Goal: Task Accomplishment & Management: Complete application form

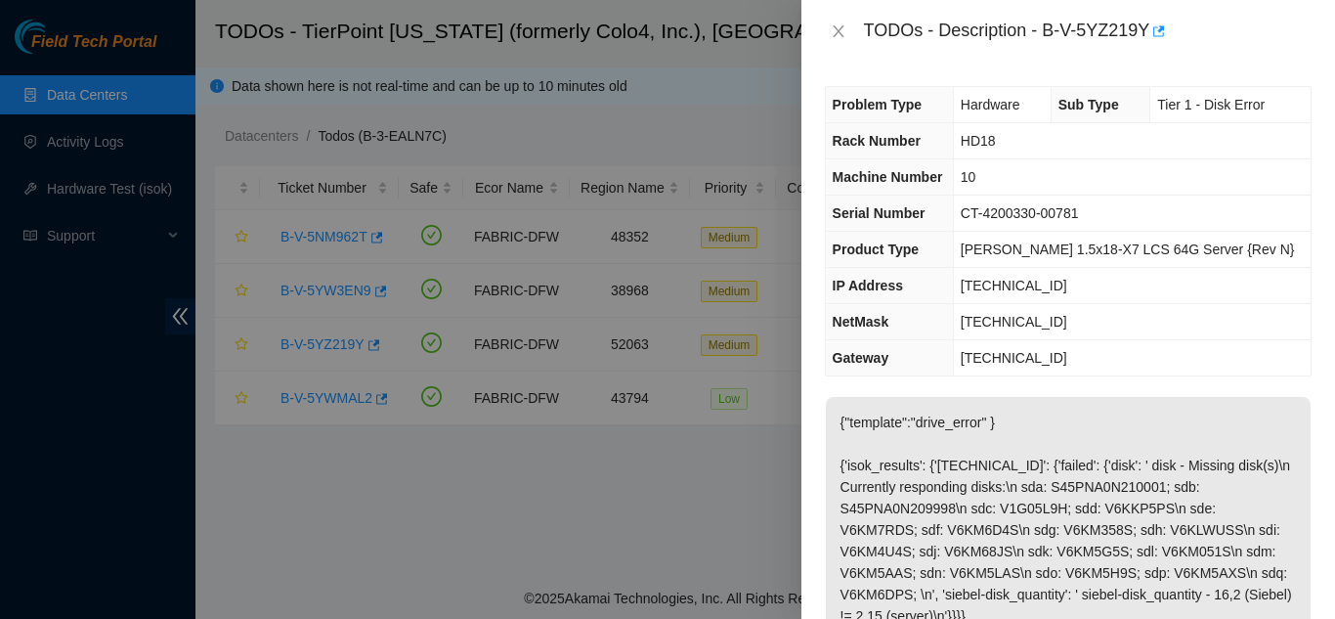
scroll to position [293, 0]
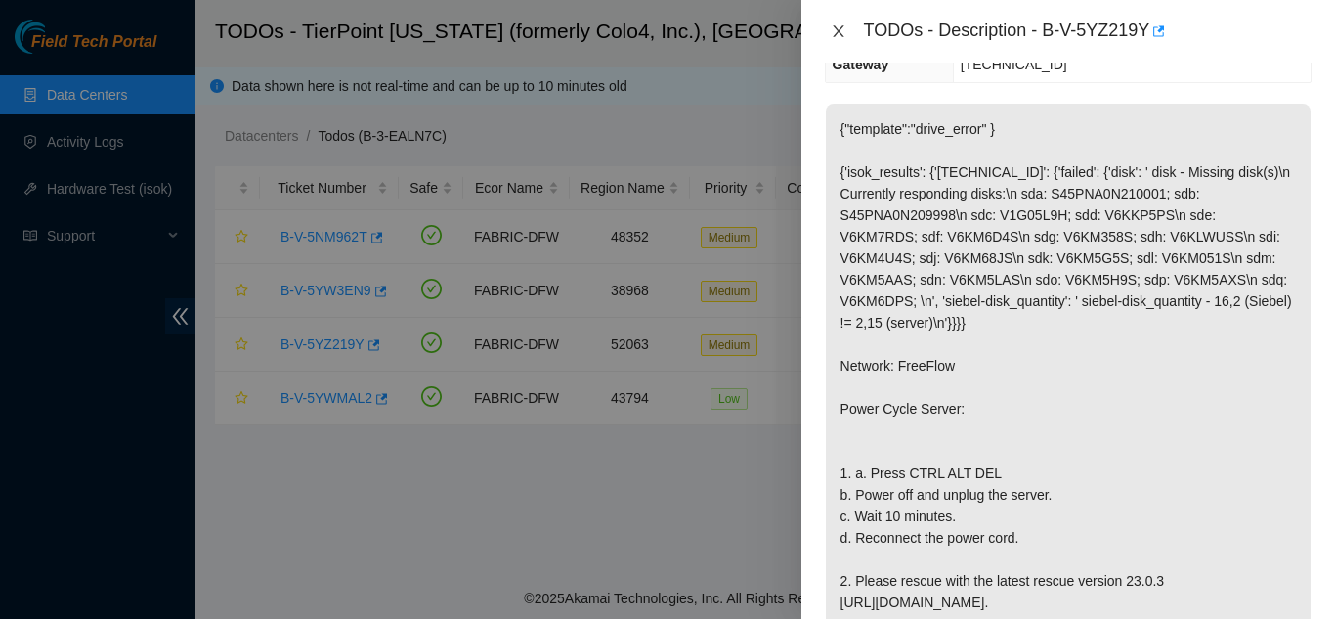
click at [844, 31] on icon "close" at bounding box center [839, 31] width 16 height 16
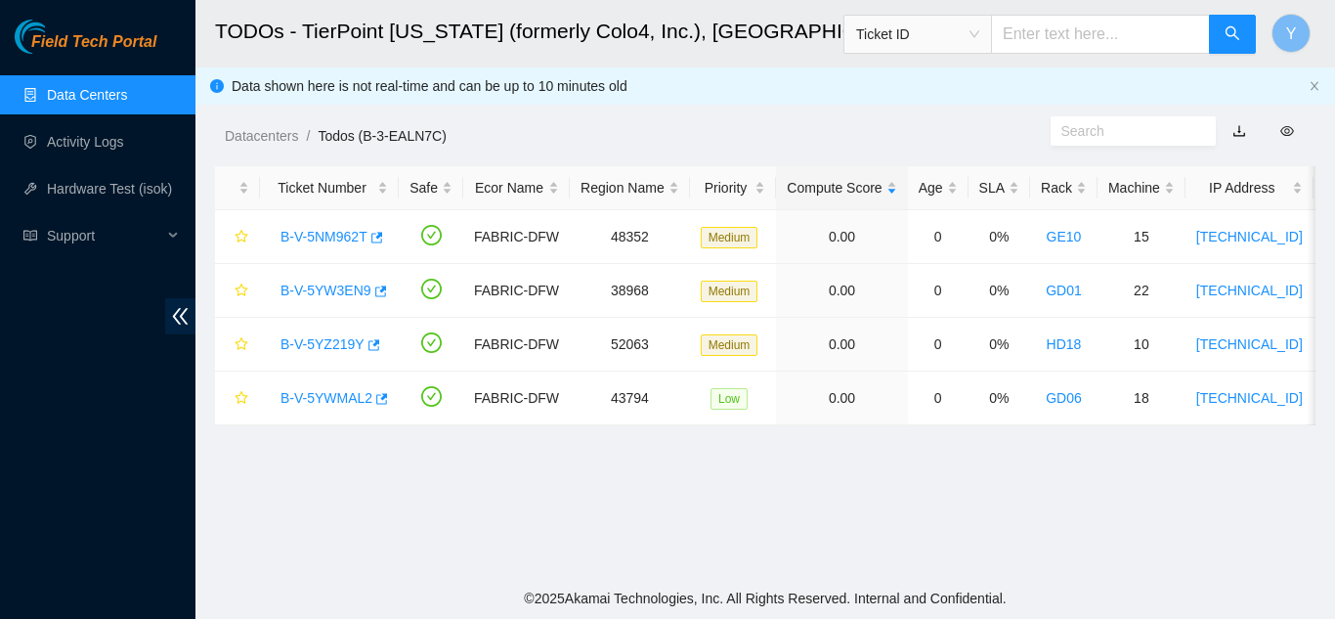
click at [106, 87] on link "Data Centers" at bounding box center [87, 95] width 80 height 16
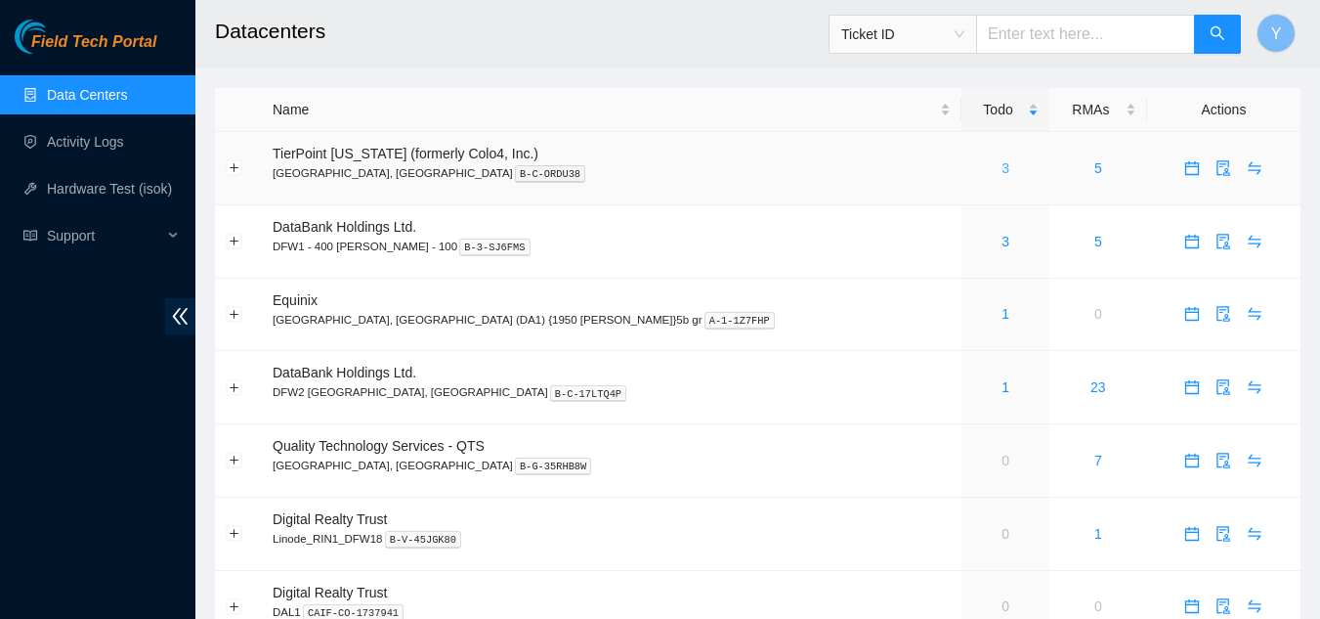
click at [1002, 173] on link "3" at bounding box center [1006, 168] width 8 height 16
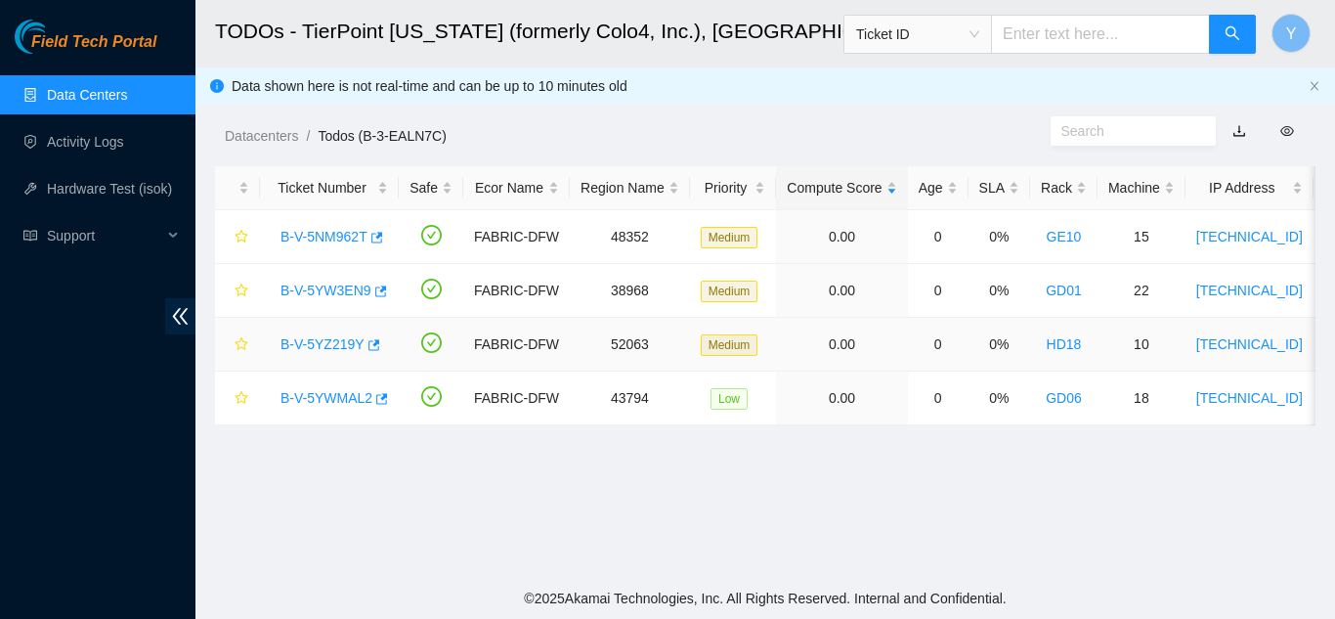
click at [327, 342] on link "B-V-5YZ219Y" at bounding box center [323, 344] width 84 height 16
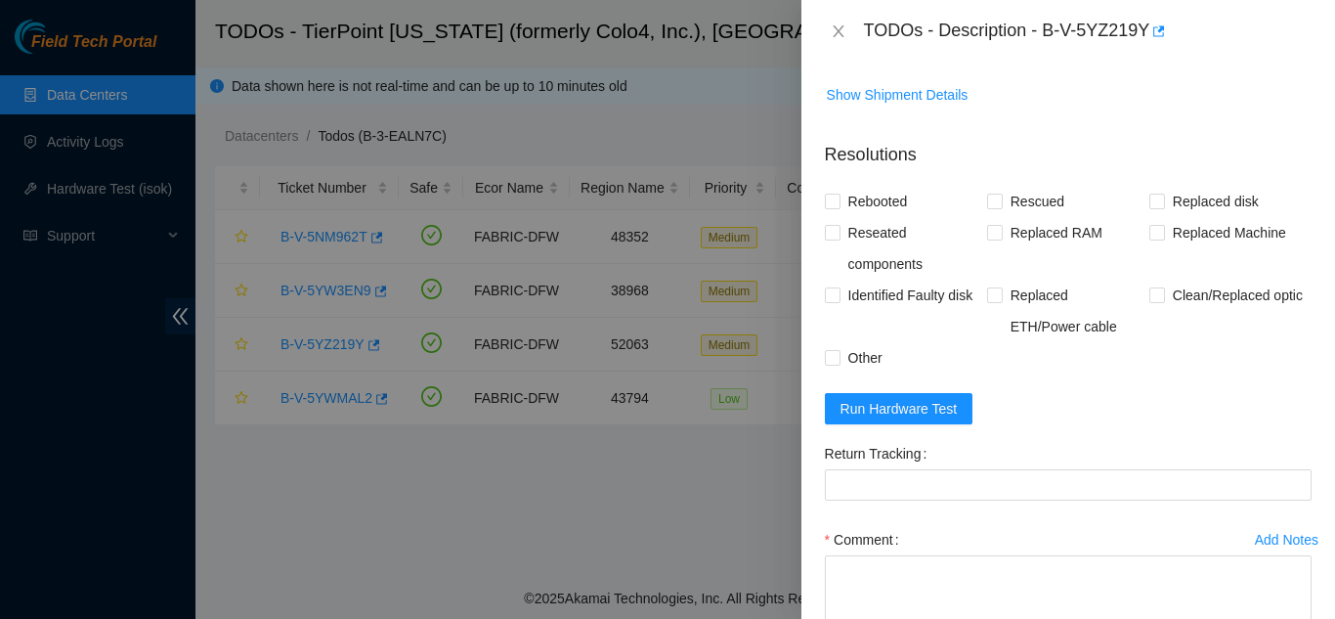
scroll to position [977, 0]
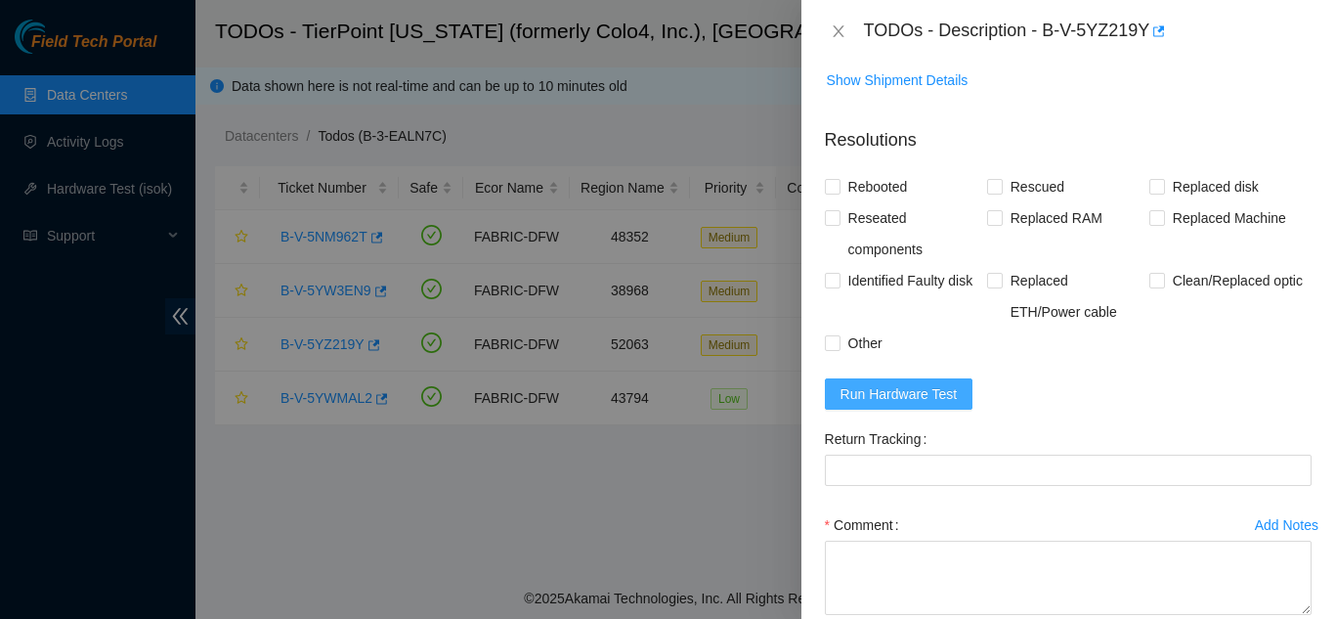
click at [899, 405] on span "Run Hardware Test" at bounding box center [899, 394] width 117 height 22
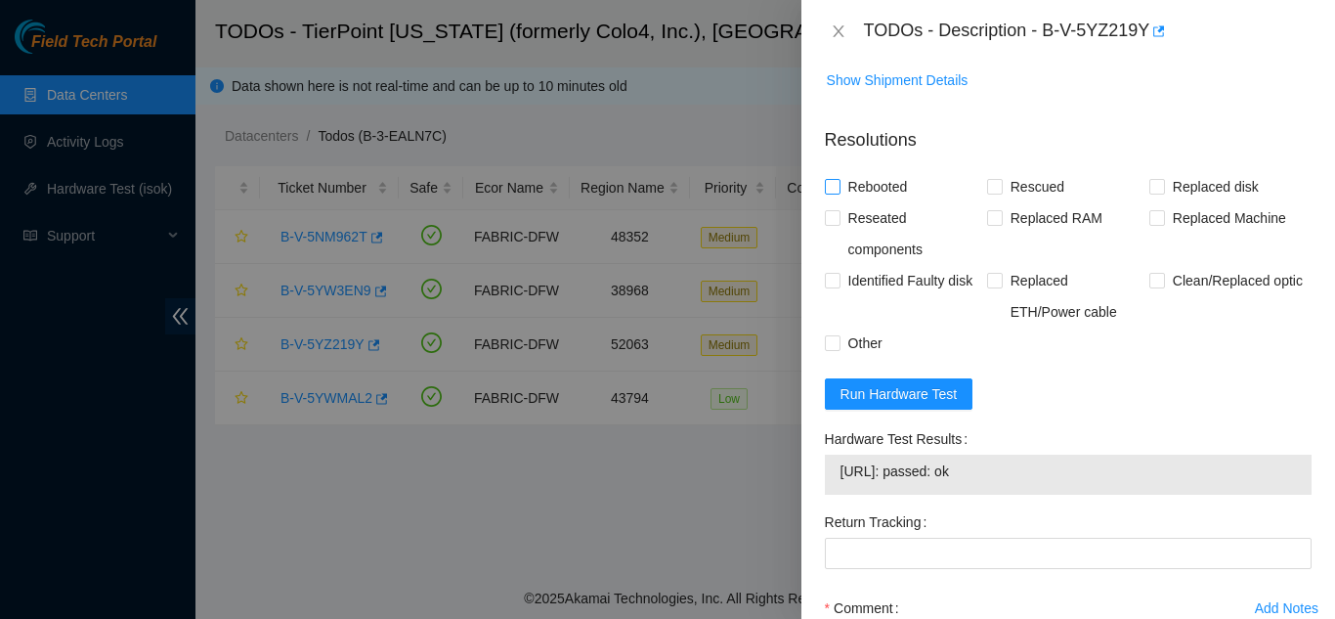
click at [835, 193] on input "Rebooted" at bounding box center [832, 186] width 14 height 14
checkbox input "true"
click at [989, 193] on input "Rescued" at bounding box center [994, 186] width 14 height 14
checkbox input "true"
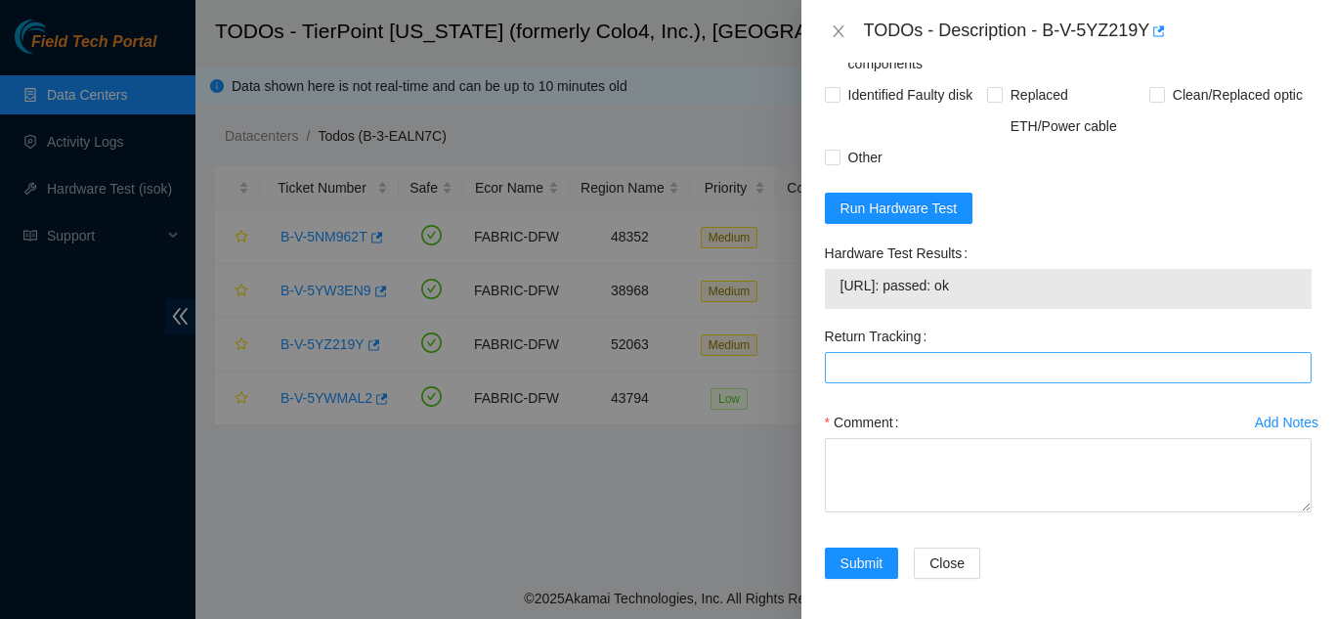
scroll to position [1234, 0]
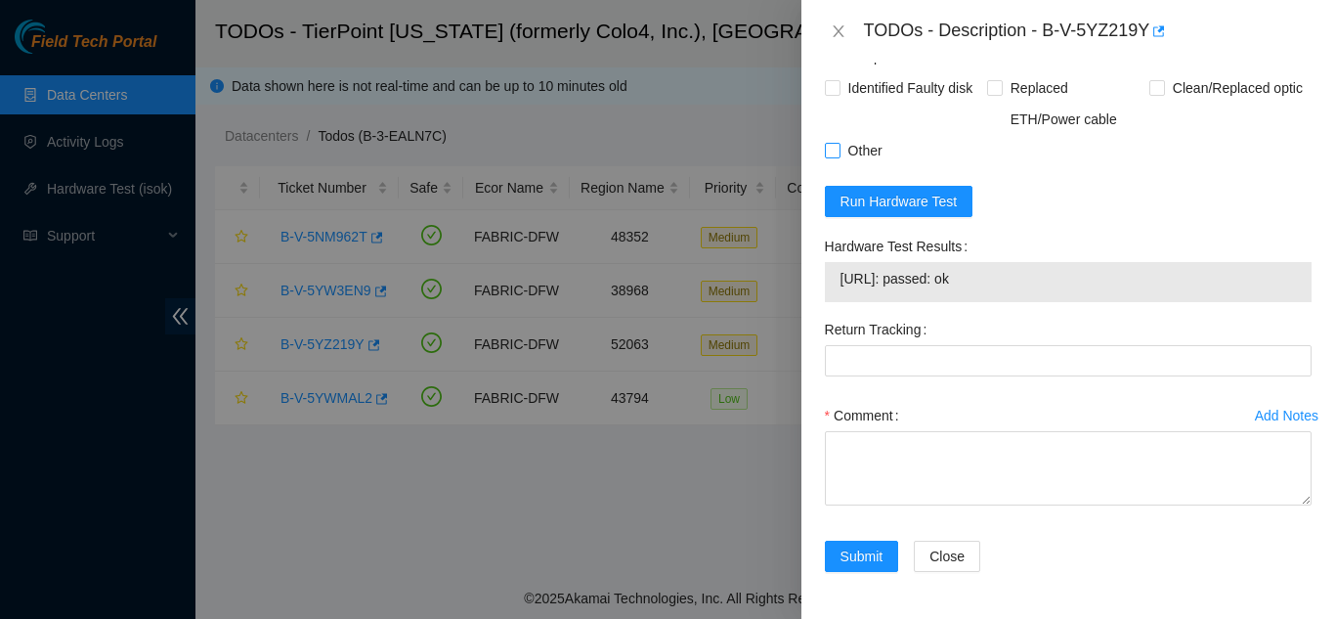
click at [837, 148] on input "Other" at bounding box center [832, 150] width 14 height 14
checkbox input "true"
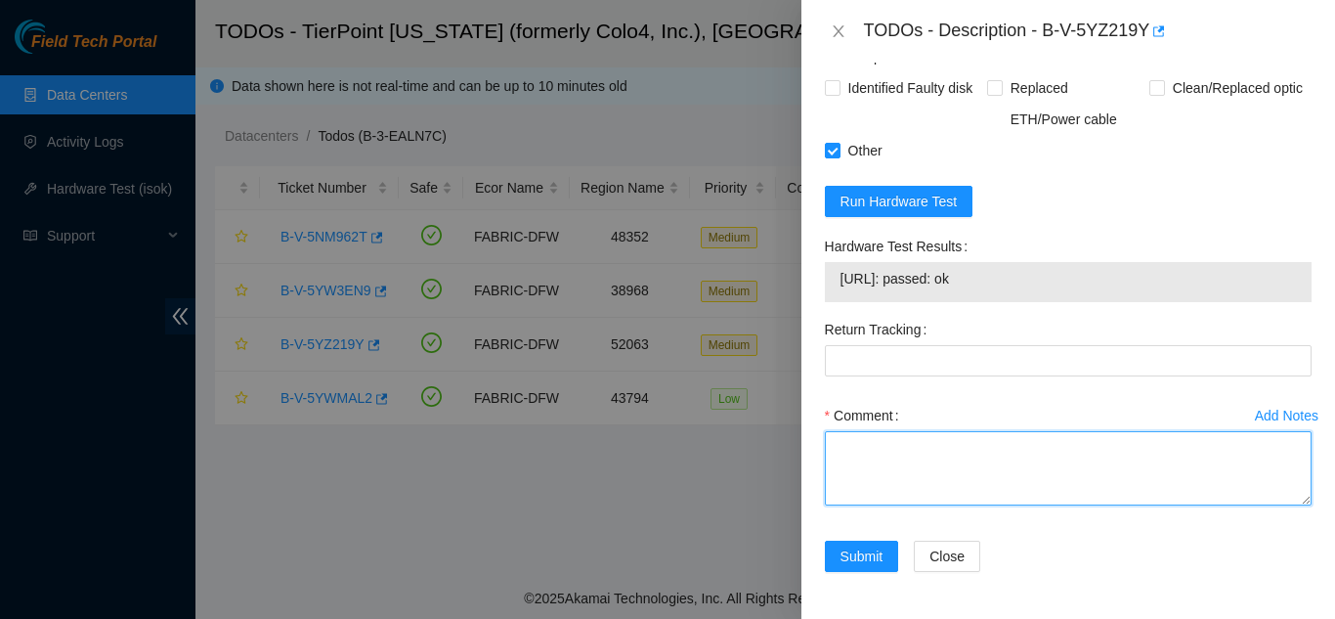
click at [894, 464] on textarea "Comment" at bounding box center [1068, 468] width 487 height 74
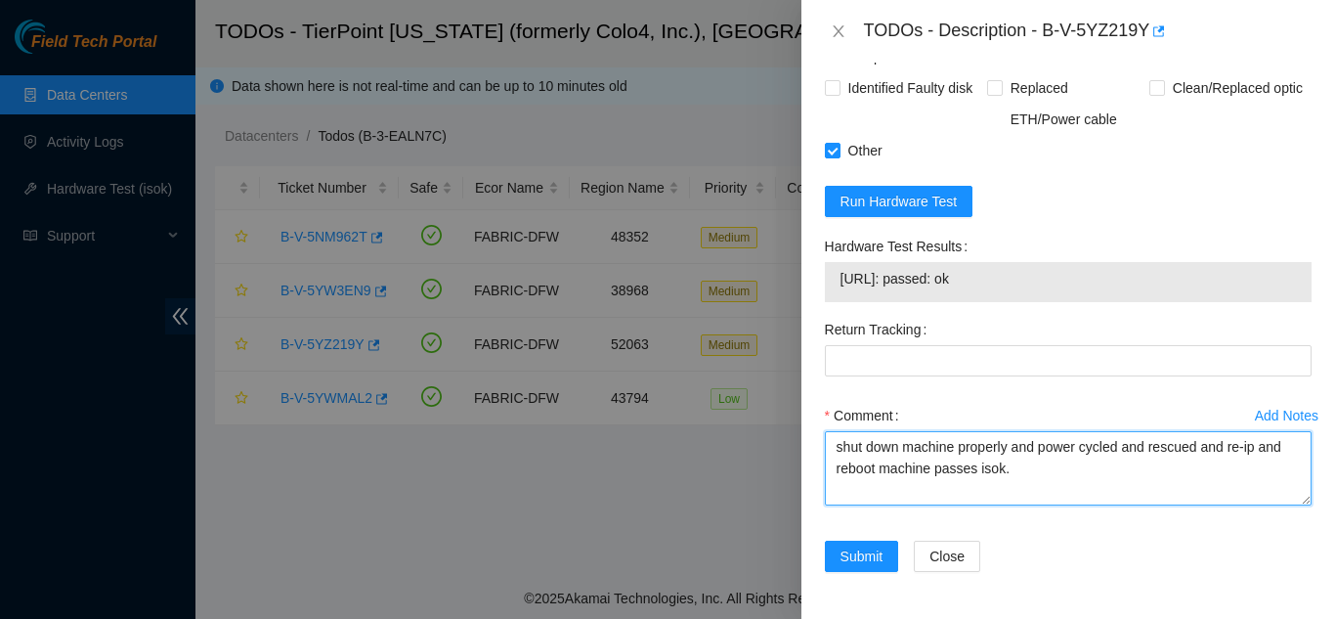
drag, startPoint x: 1022, startPoint y: 476, endPoint x: 836, endPoint y: 455, distance: 187.8
click at [836, 455] on textarea "shut down machine properly and power cycled and rescued and re-ip and reboot ma…" at bounding box center [1068, 468] width 487 height 74
type textarea "shut down machine properly and power cycled and rescued and re-ip and reboot ma…"
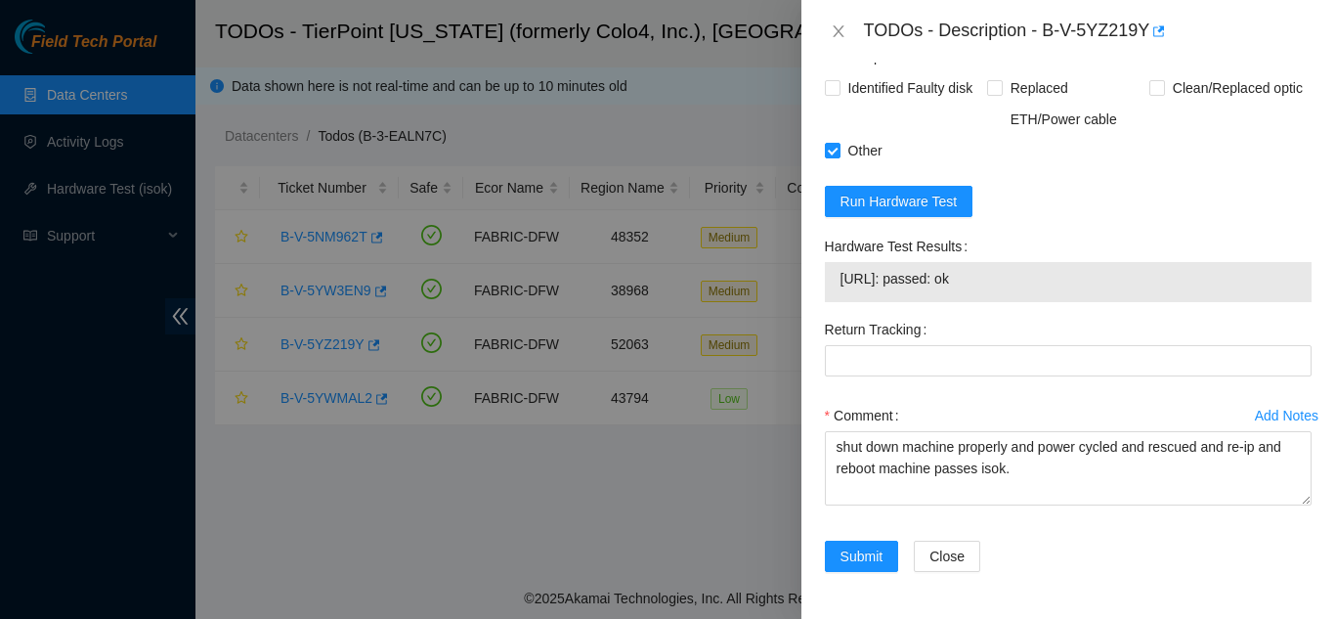
click at [916, 405] on div "Comment" at bounding box center [1068, 415] width 487 height 31
click at [857, 550] on span "Submit" at bounding box center [862, 556] width 43 height 22
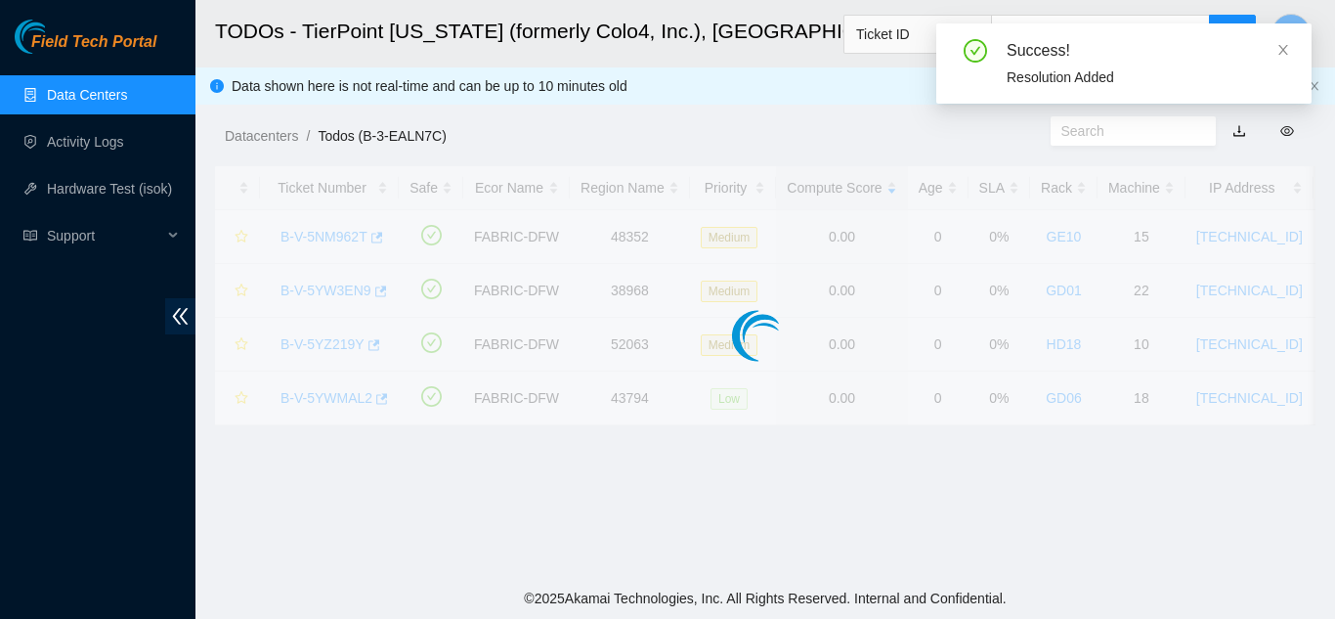
scroll to position [599, 0]
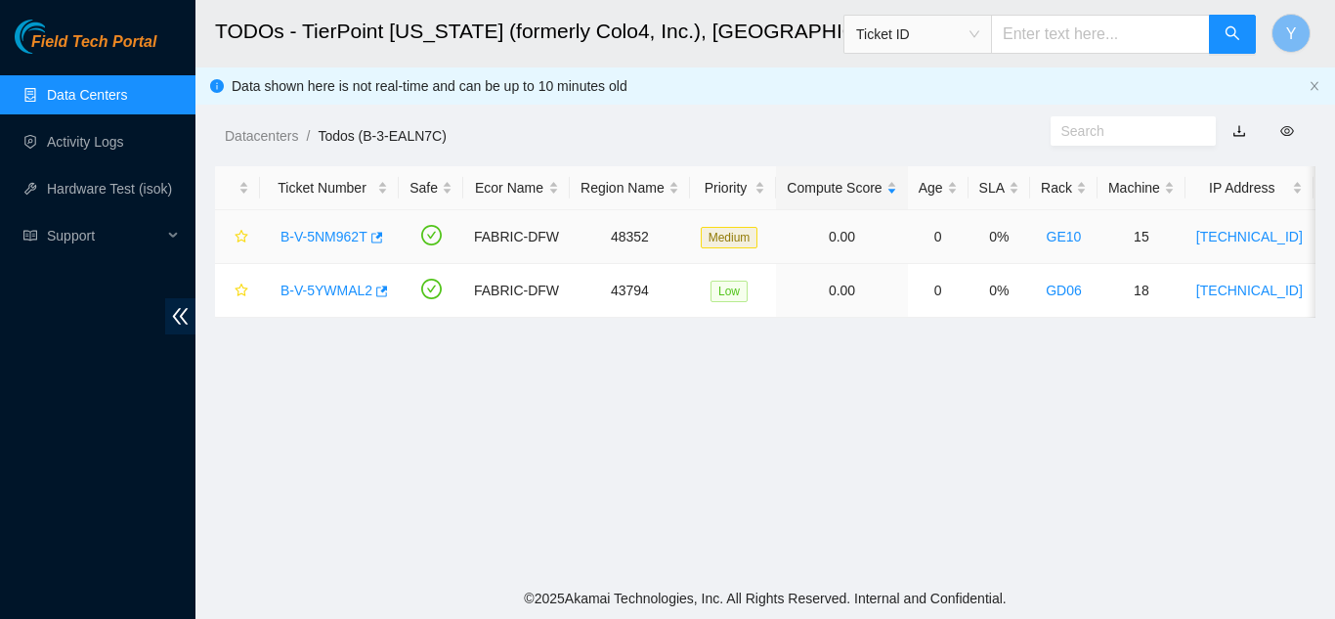
click at [319, 235] on link "B-V-5NM962T" at bounding box center [324, 237] width 87 height 16
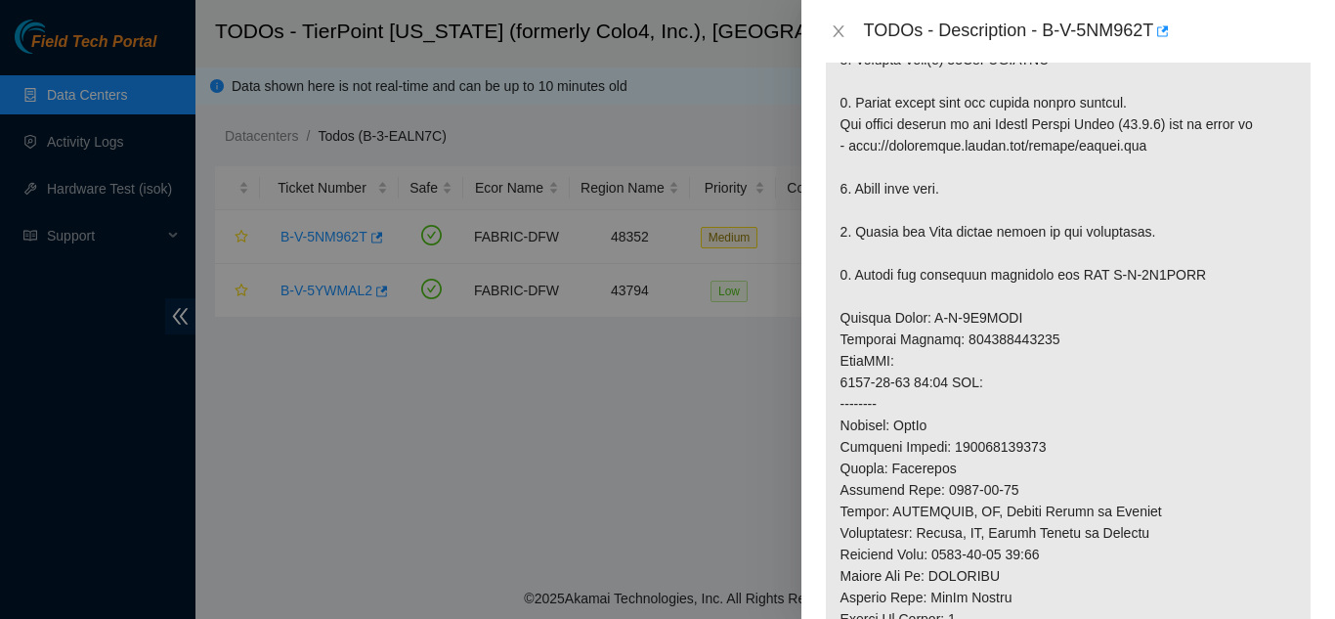
scroll to position [1603, 0]
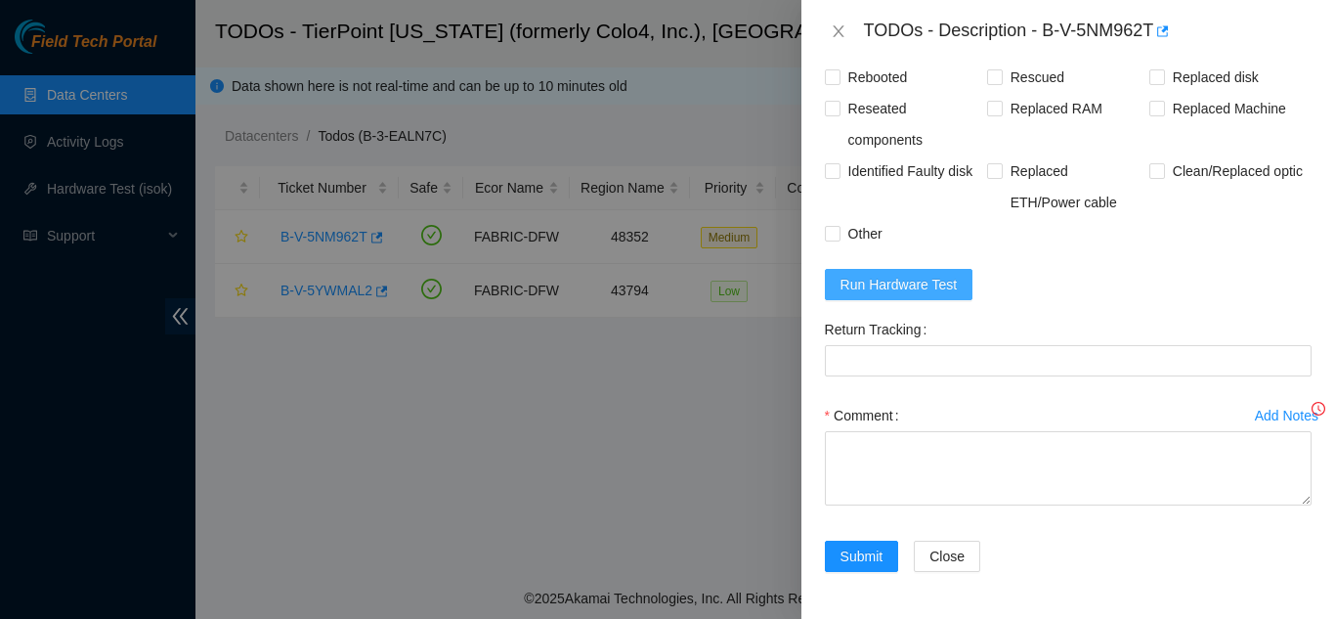
click at [896, 284] on span "Run Hardware Test" at bounding box center [899, 285] width 117 height 22
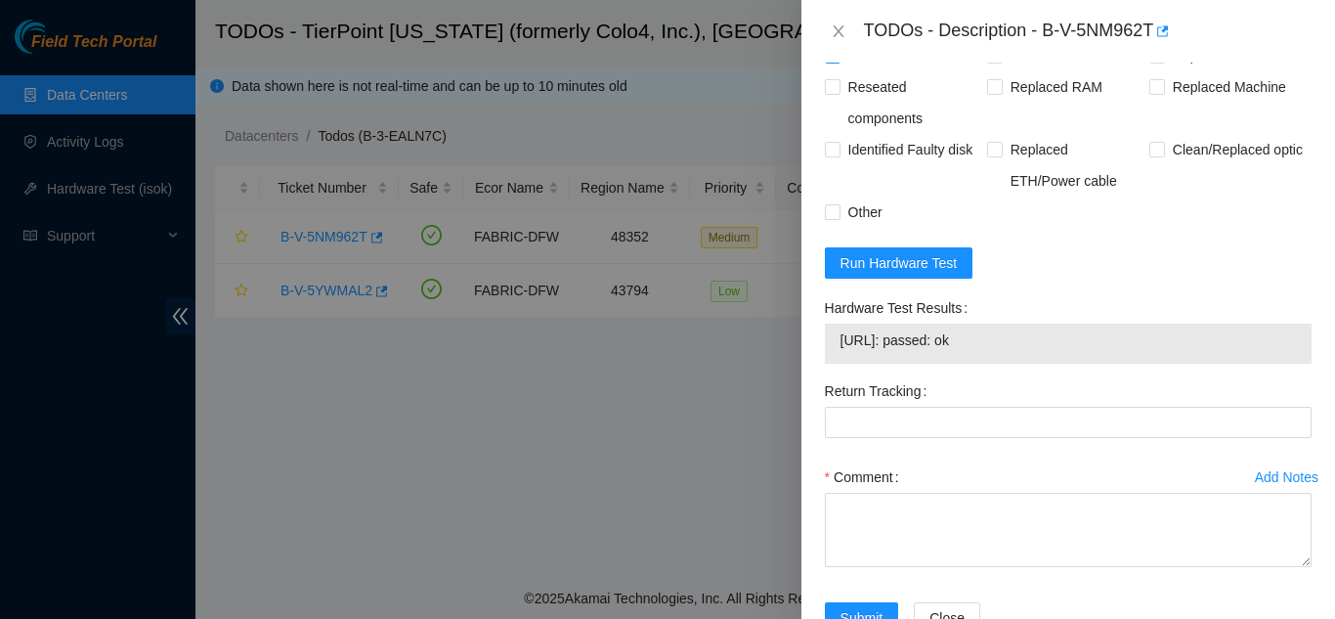
click at [836, 62] on input "Rebooted" at bounding box center [832, 55] width 14 height 14
checkbox input "true"
click at [989, 62] on input "Rescued" at bounding box center [994, 55] width 14 height 14
checkbox input "true"
click at [1149, 62] on input "Replaced disk" at bounding box center [1156, 55] width 14 height 14
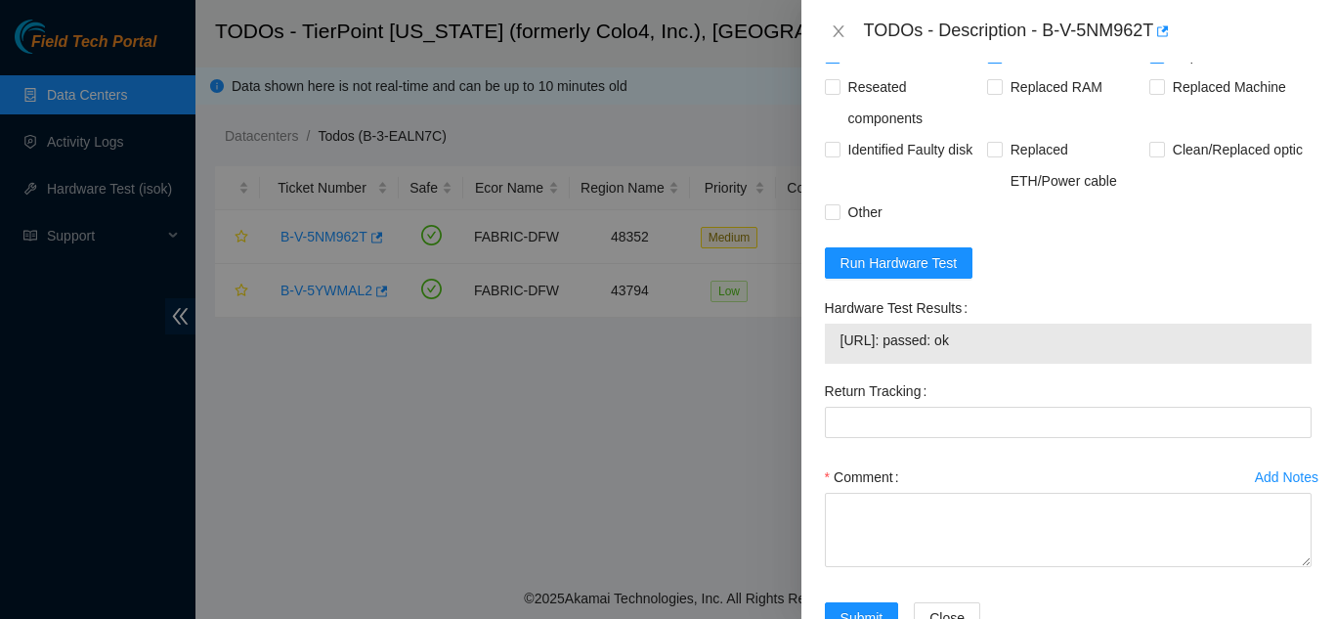
checkbox input "true"
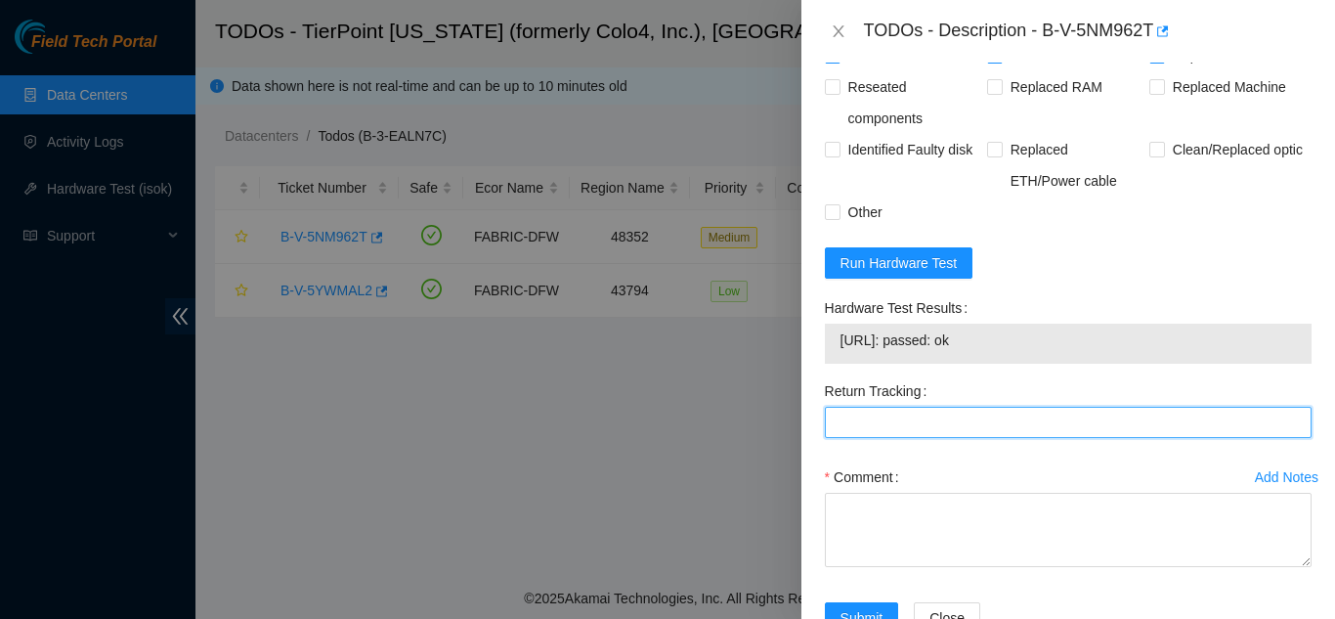
click at [969, 438] on Tracking "Return Tracking" at bounding box center [1068, 422] width 487 height 31
type Tracking "463470064997"
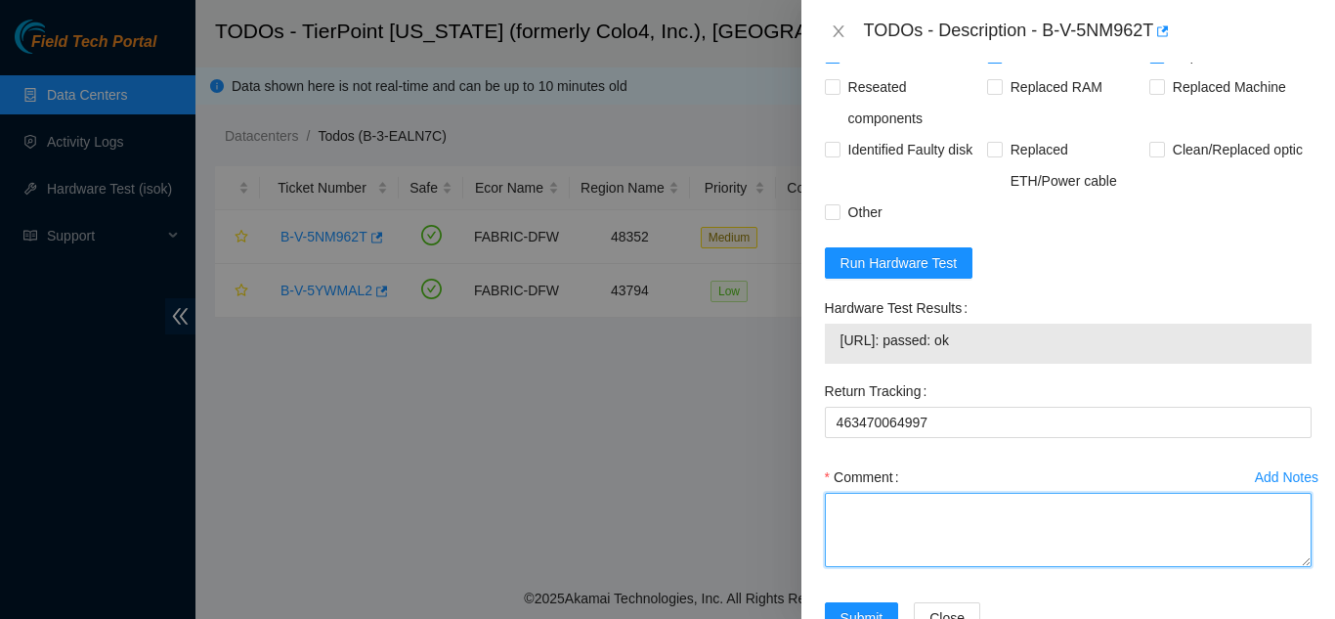
click at [887, 543] on textarea "Comment" at bounding box center [1068, 530] width 487 height 74
paste textarea "Shut down machine properly, located faulty disk and replaced with new disk (S/N…"
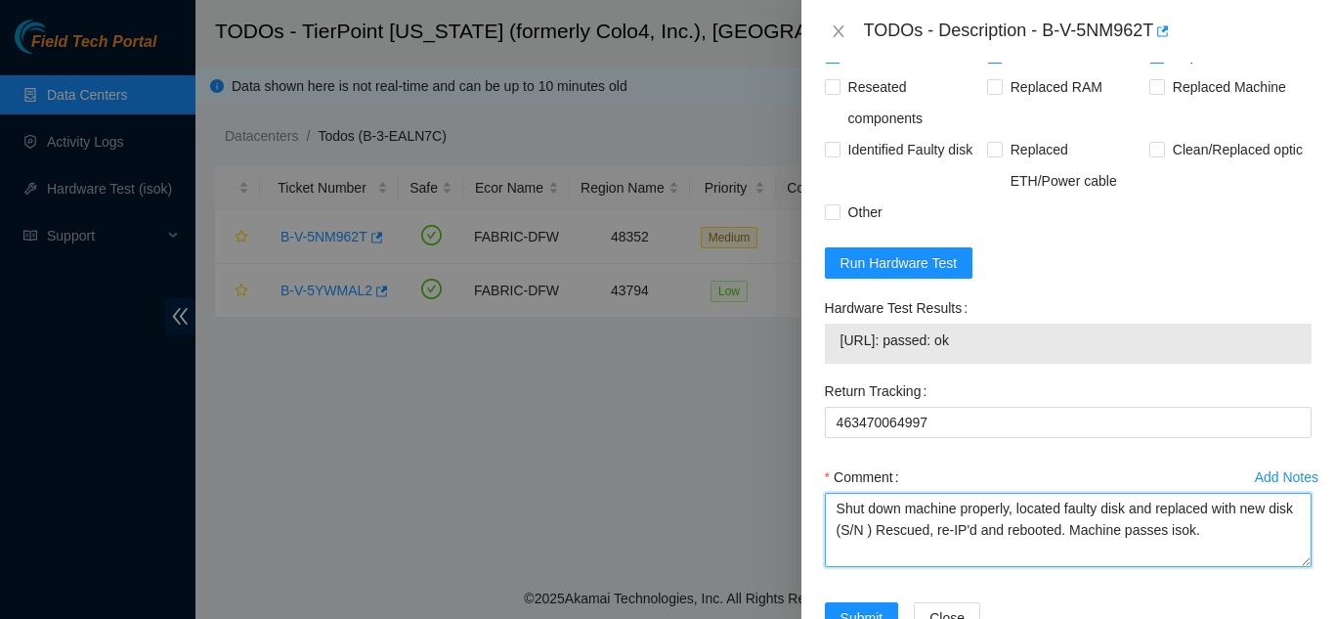
click at [894, 549] on textarea "Shut down machine properly, located faulty disk and replaced with new disk (S/N…" at bounding box center [1068, 530] width 487 height 74
paste textarea "201QKDH4FJKA"
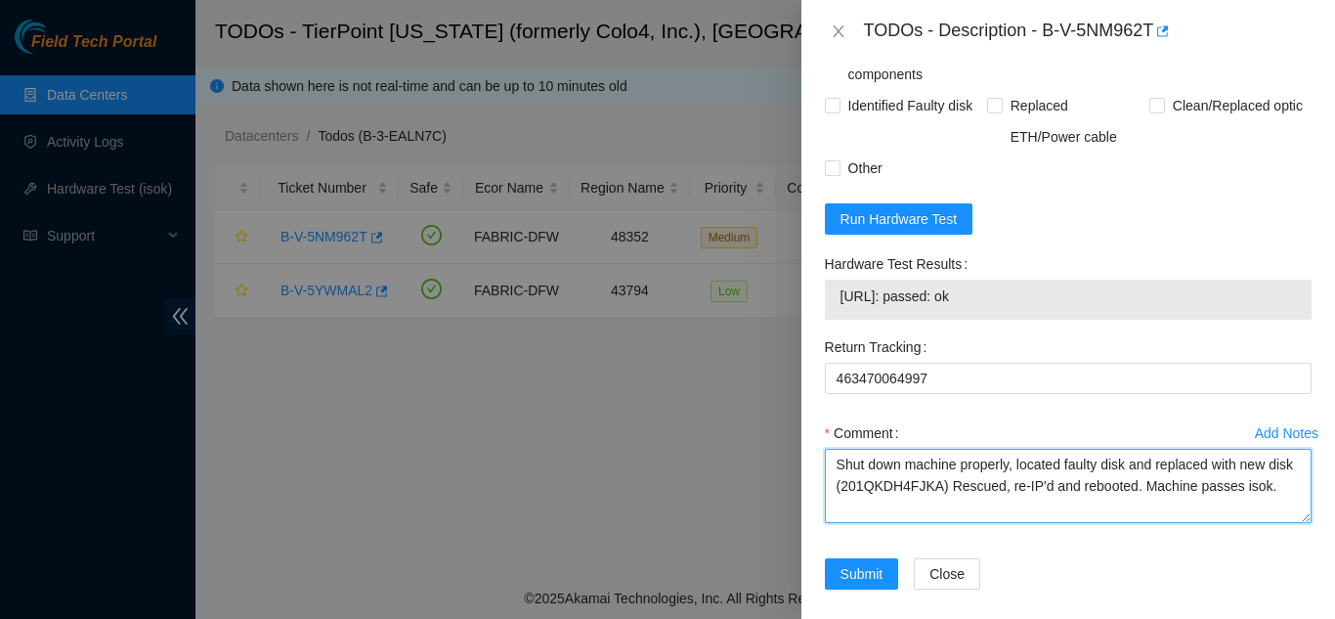
scroll to position [1686, 0]
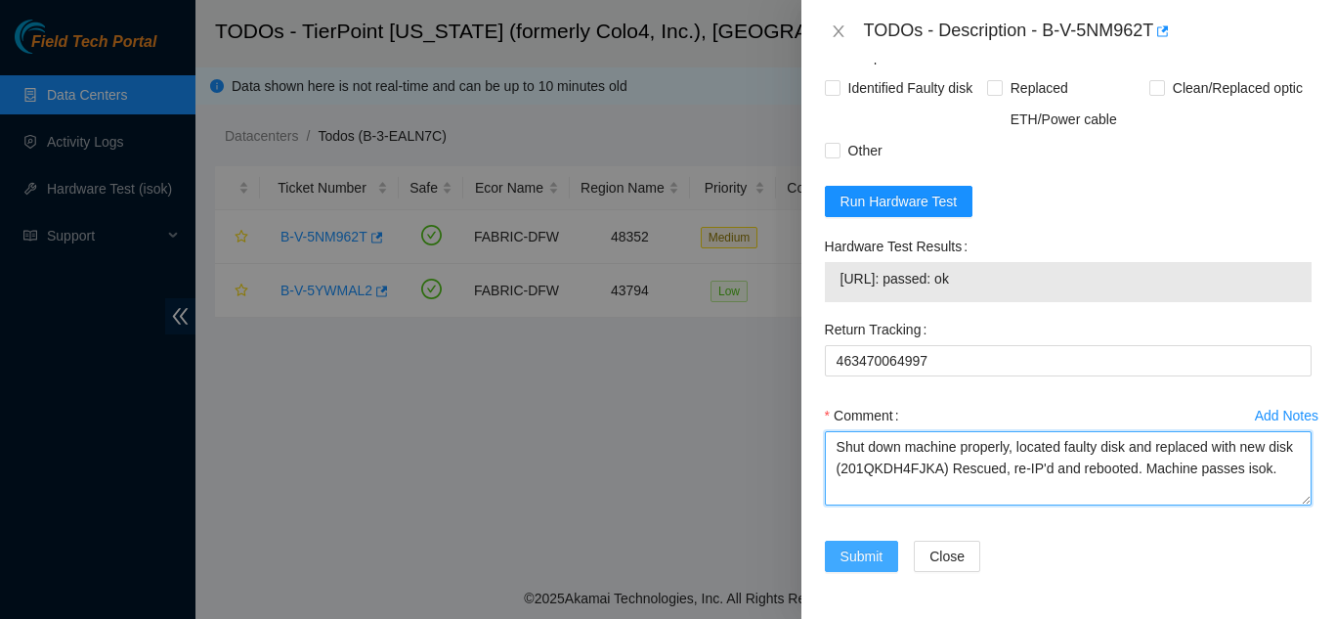
type textarea "Shut down machine properly, located faulty disk and replaced with new disk (201…"
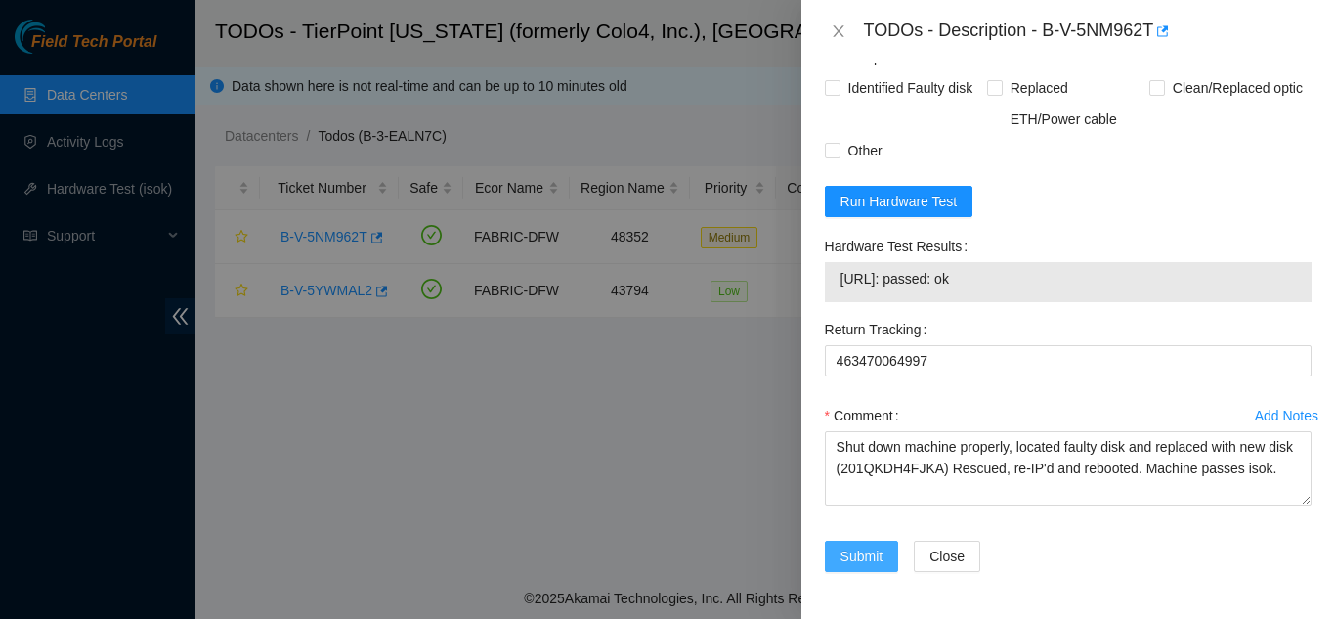
click at [854, 558] on span "Submit" at bounding box center [862, 556] width 43 height 22
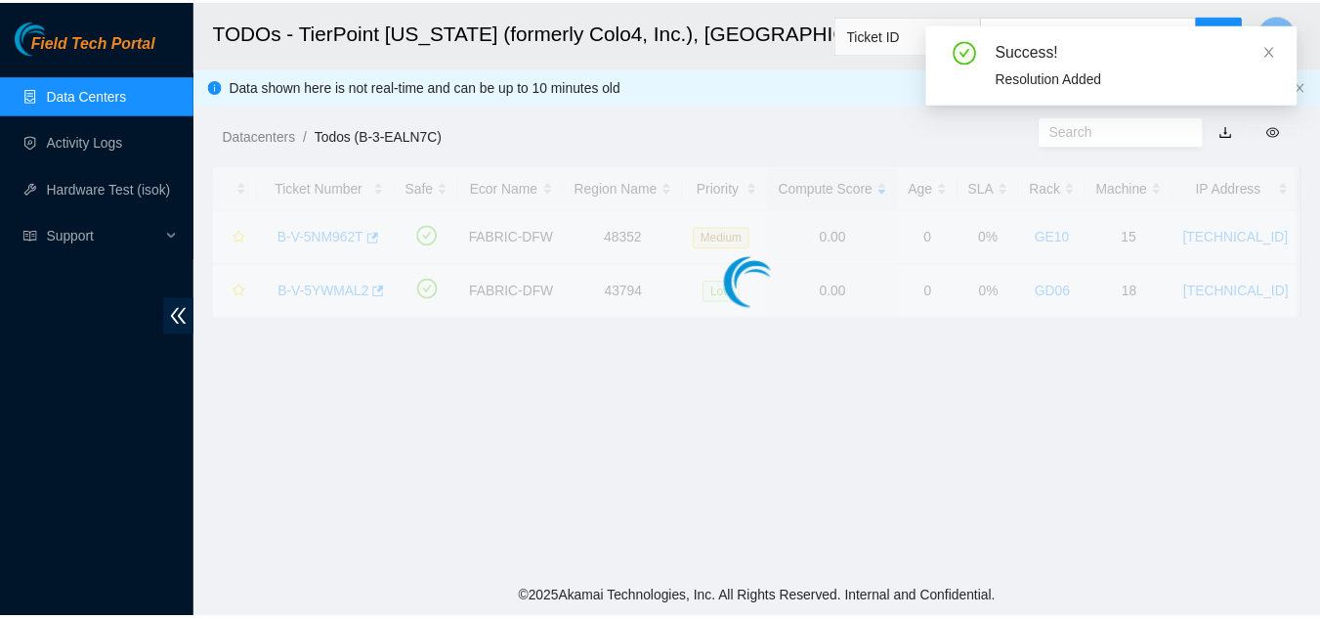
scroll to position [599, 0]
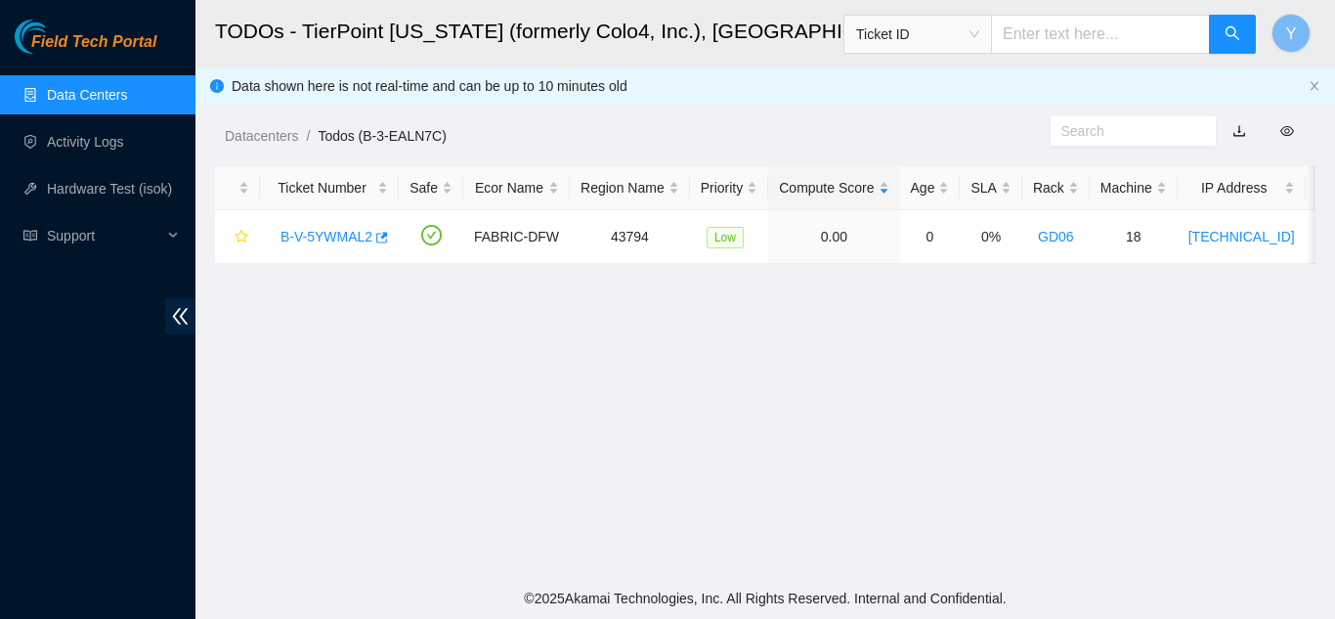
click at [99, 91] on link "Data Centers" at bounding box center [87, 95] width 80 height 16
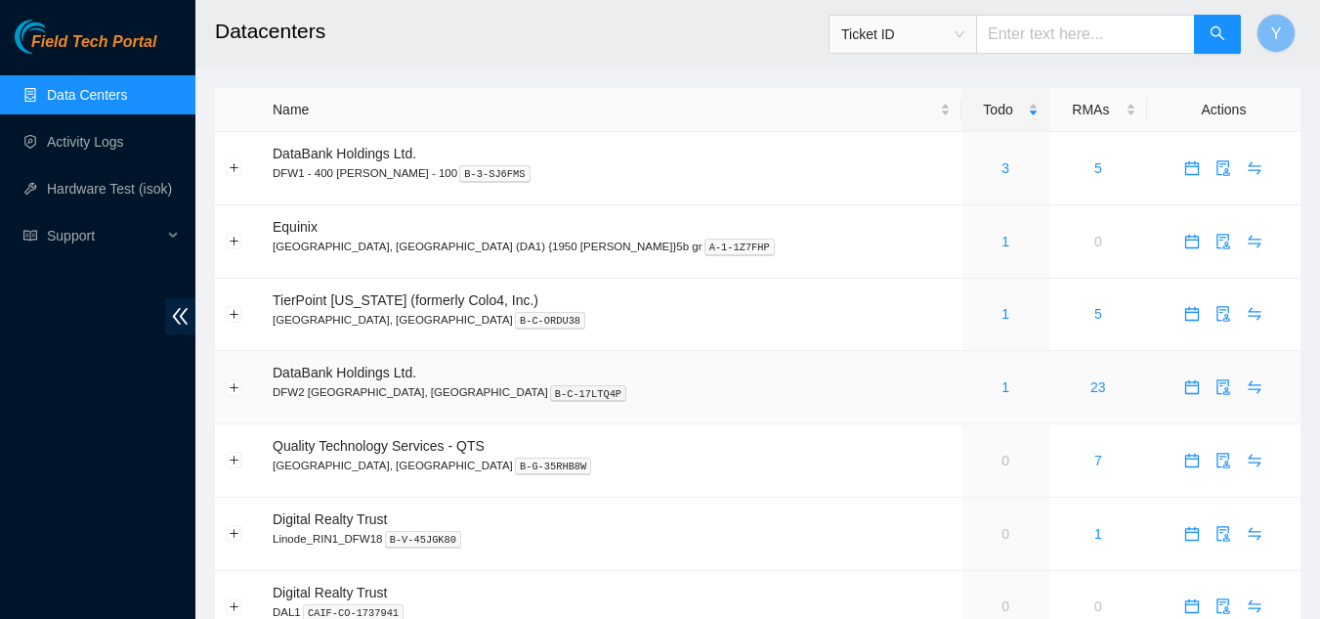
click at [973, 384] on div "1" at bounding box center [1006, 387] width 66 height 22
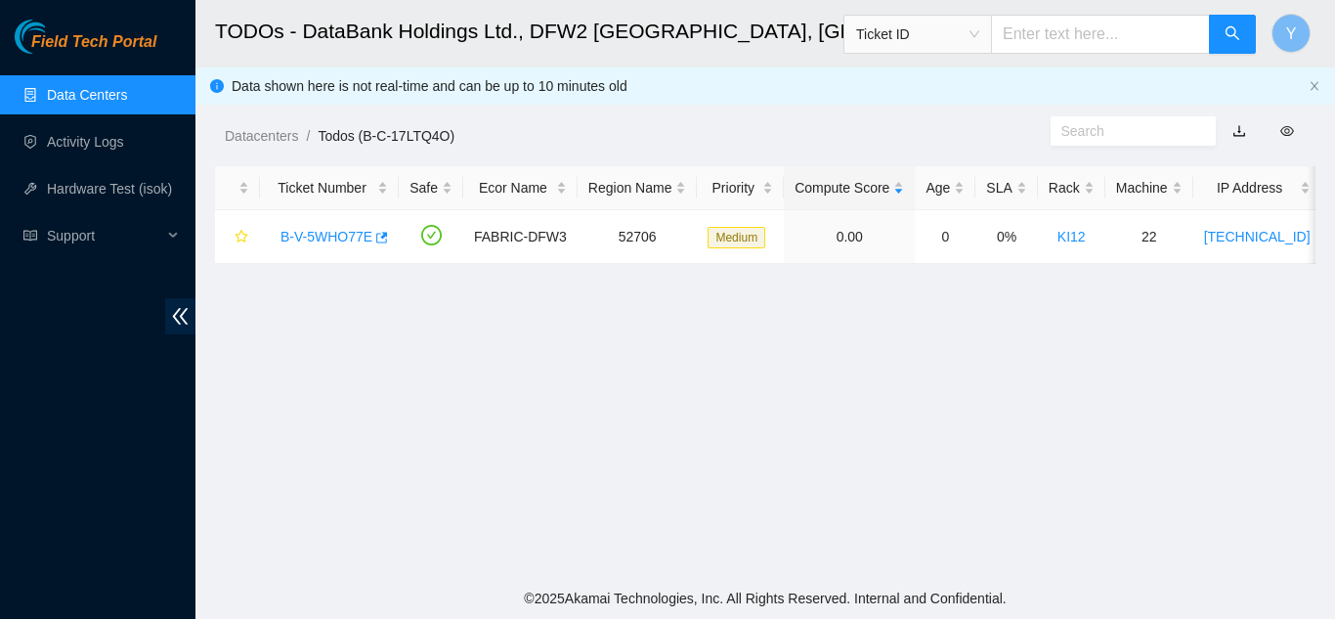
click at [95, 103] on link "Data Centers" at bounding box center [87, 95] width 80 height 16
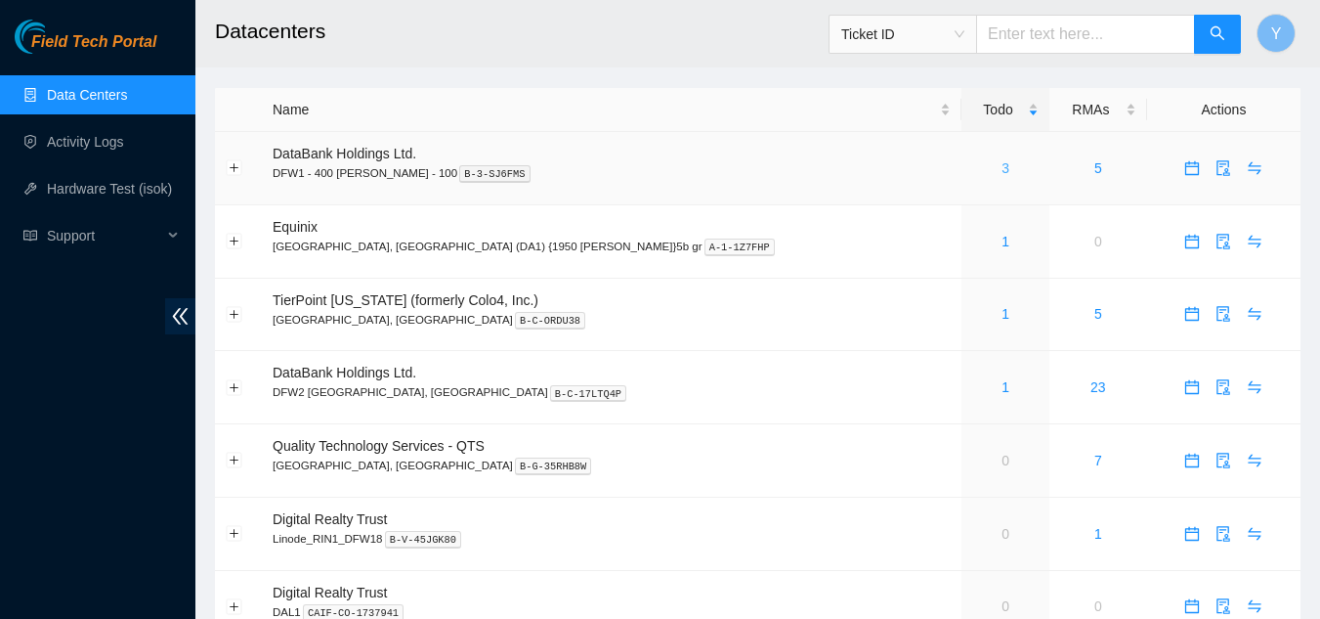
click at [1002, 162] on link "3" at bounding box center [1006, 168] width 8 height 16
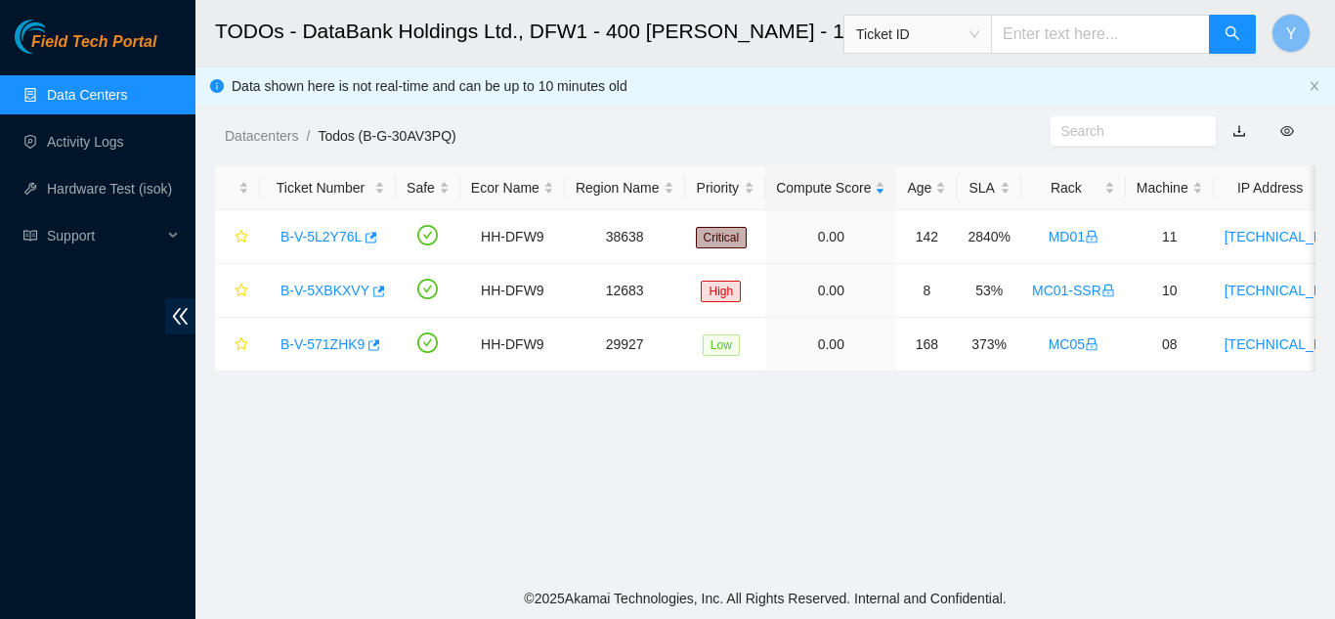
click at [91, 91] on link "Data Centers" at bounding box center [87, 95] width 80 height 16
